Goal: Use online tool/utility

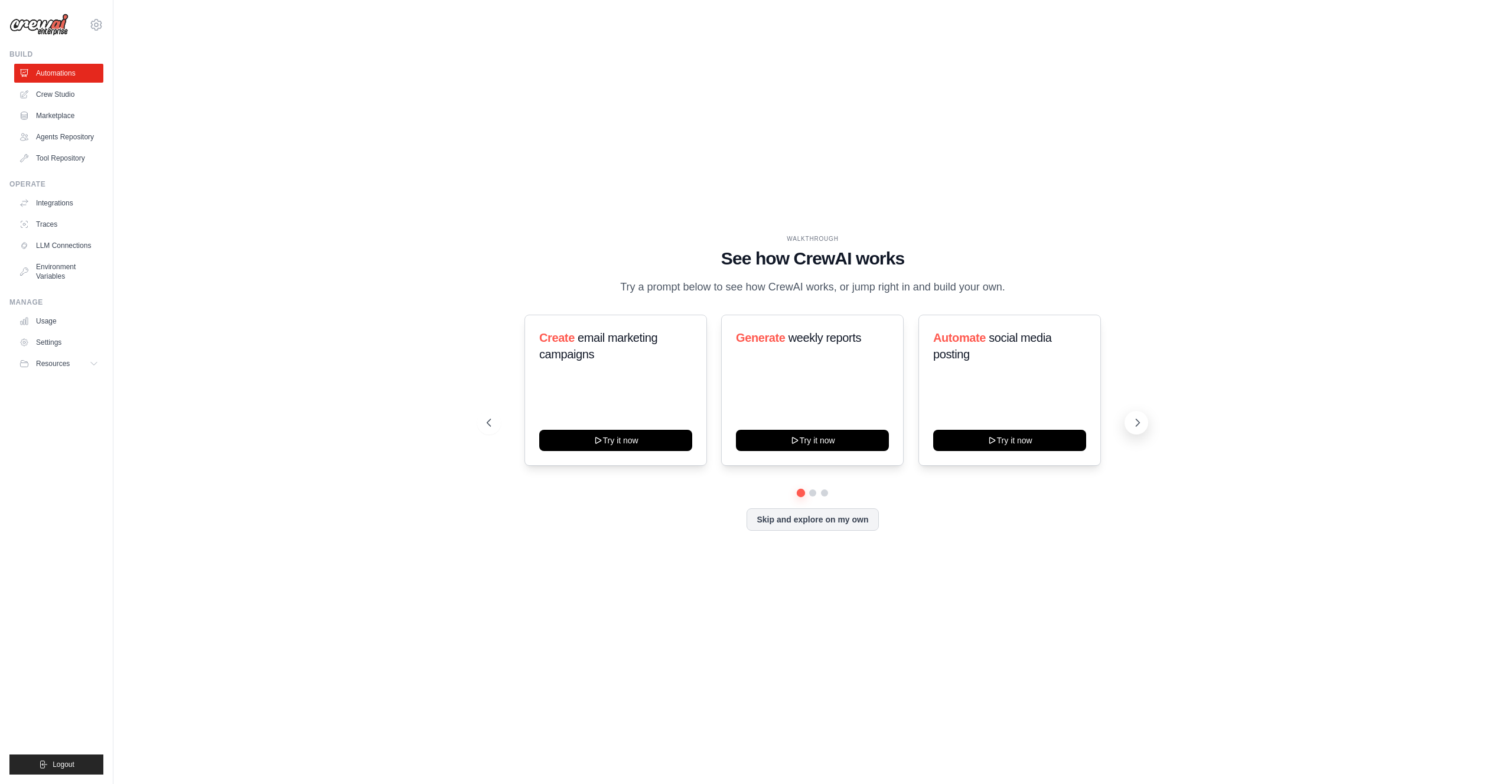
click at [1133, 426] on icon at bounding box center [1138, 423] width 12 height 12
click at [59, 90] on link "Crew Studio" at bounding box center [60, 95] width 89 height 19
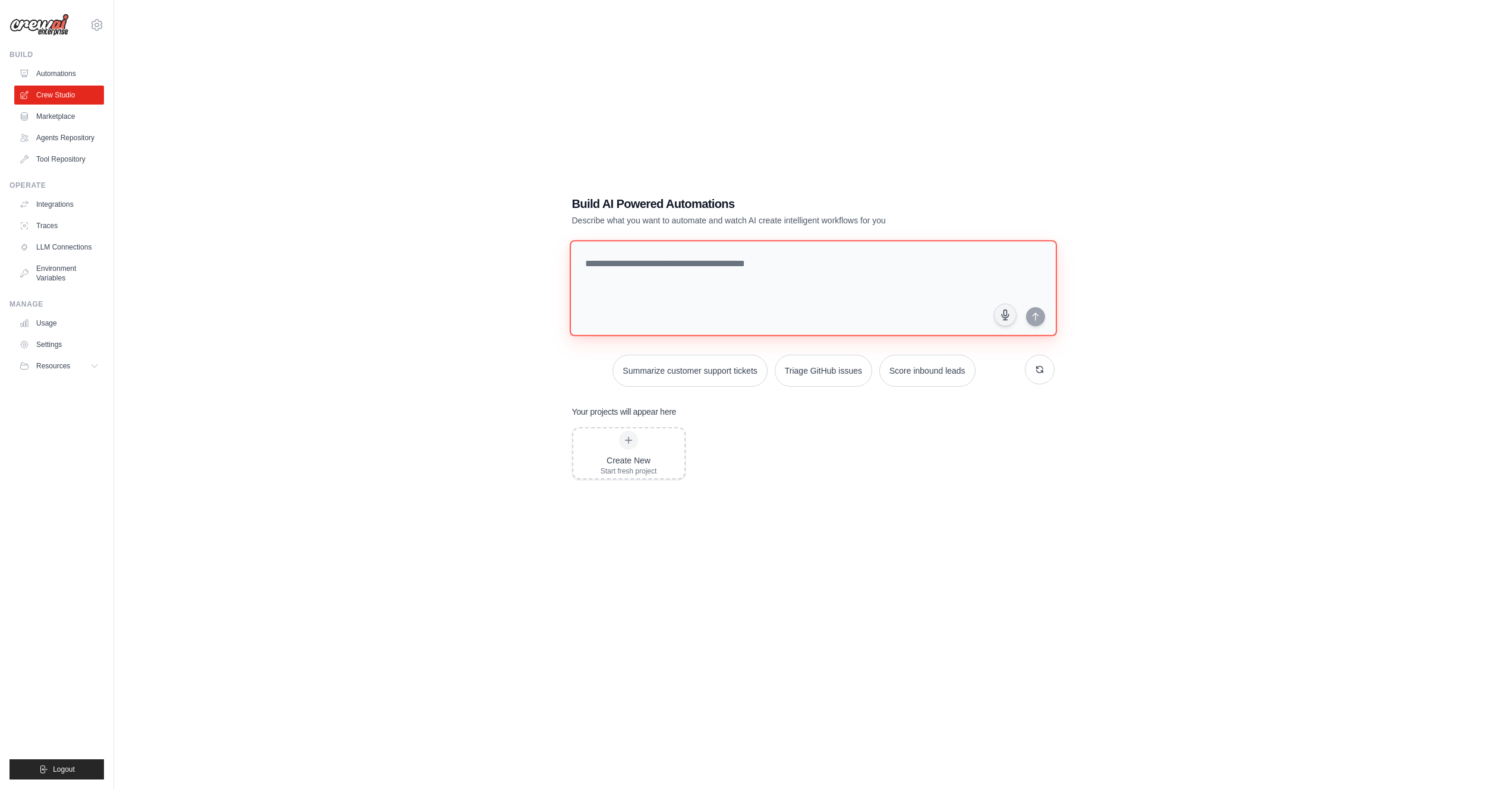
click at [635, 274] on textarea at bounding box center [813, 288] width 488 height 97
